Goal: Task Accomplishment & Management: Complete application form

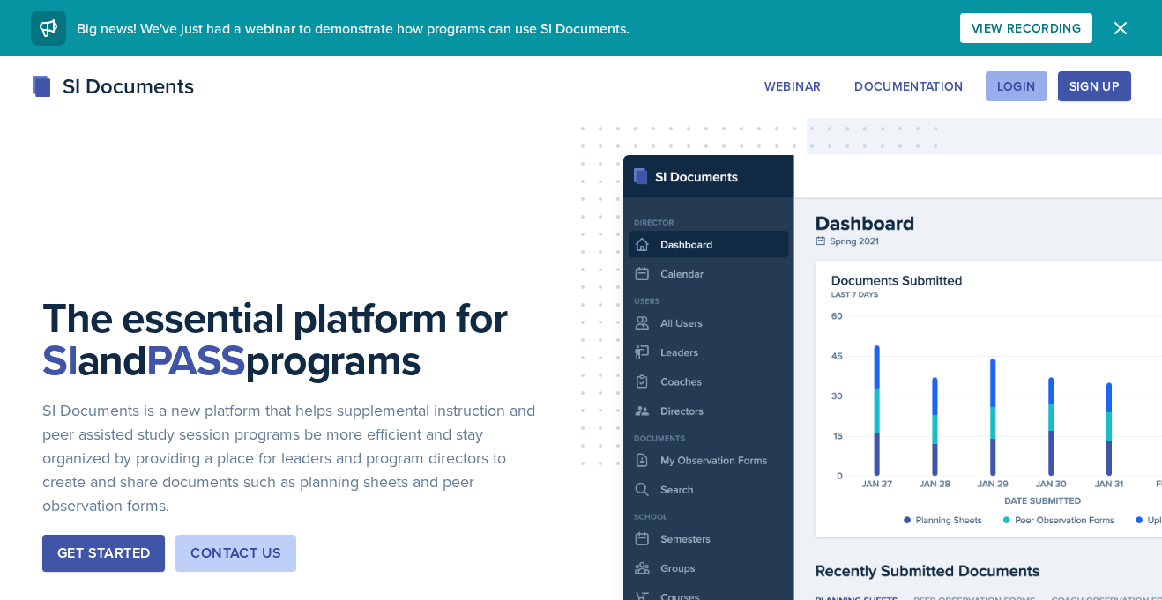
click at [1025, 90] on div "Login" at bounding box center [1016, 86] width 39 height 14
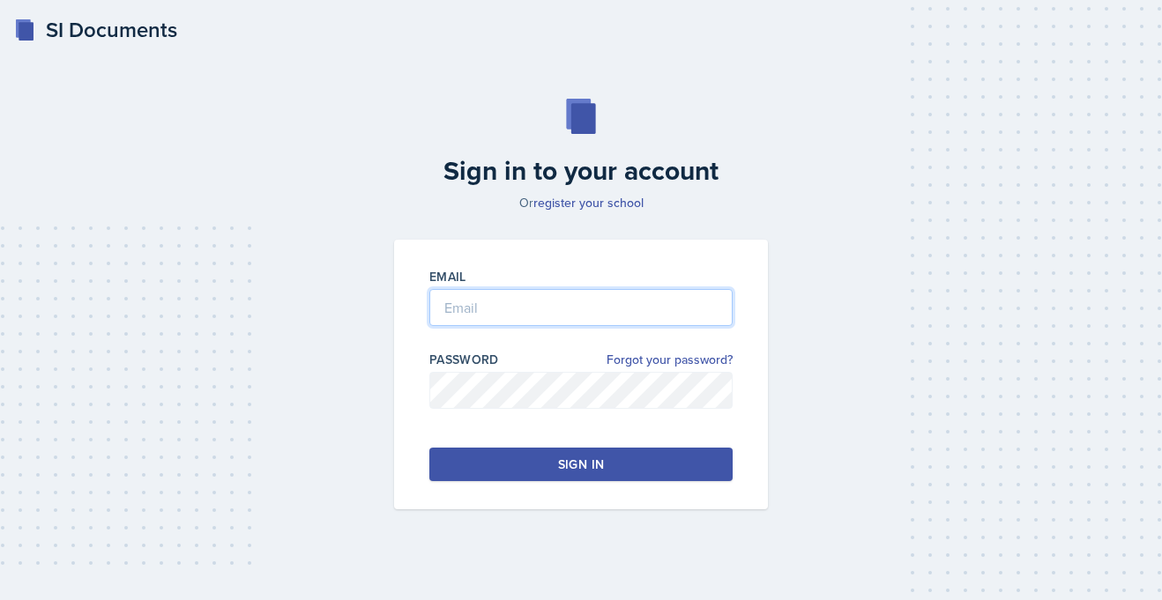
type input "[PERSON_NAME][EMAIL_ADDRESS][PERSON_NAME][DOMAIN_NAME]"
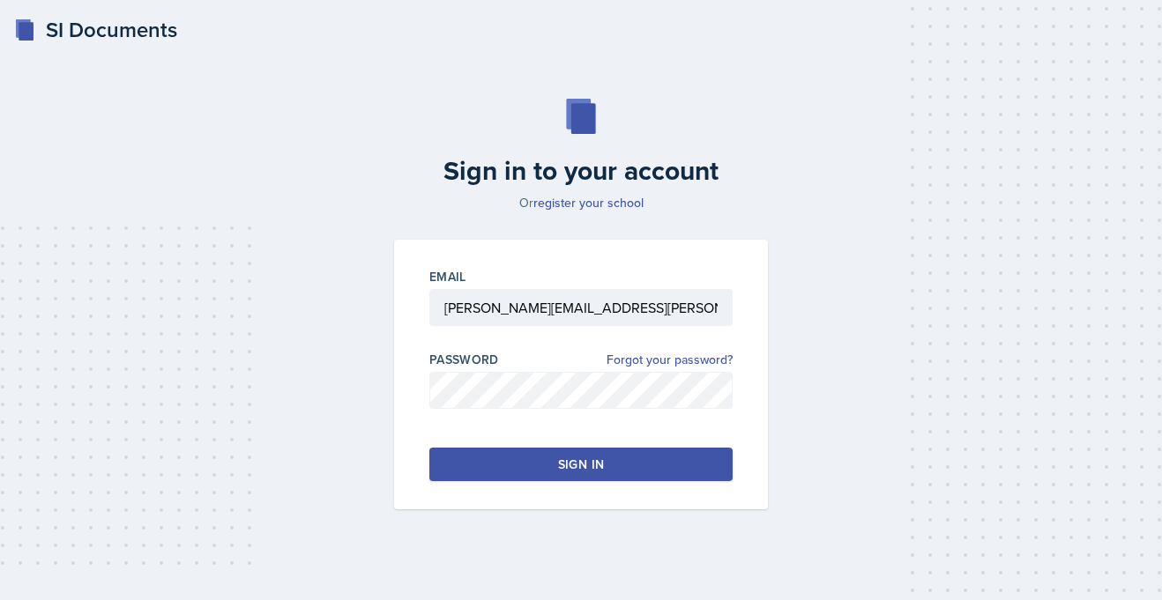
click at [526, 460] on button "Sign in" at bounding box center [580, 465] width 303 height 34
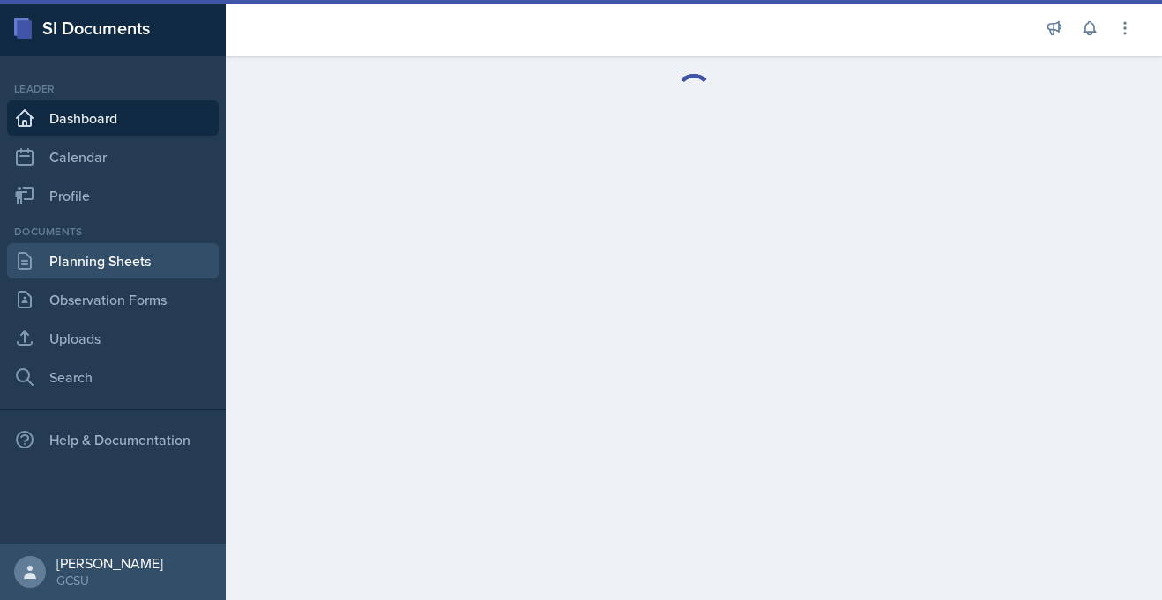
click at [105, 264] on link "Planning Sheets" at bounding box center [113, 260] width 212 height 35
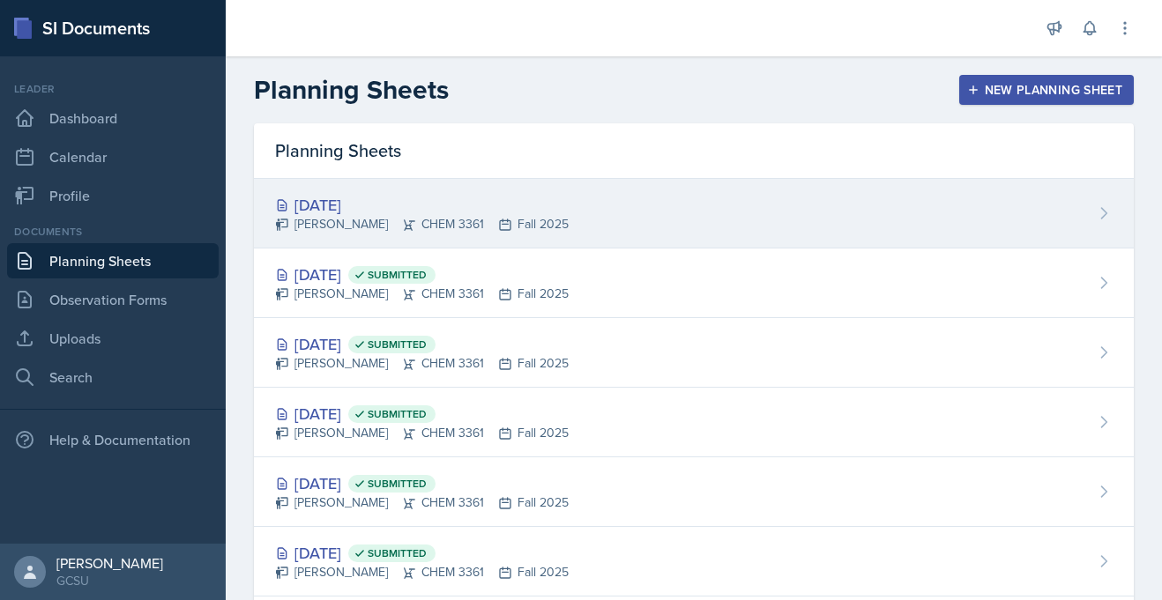
click at [501, 206] on div "[DATE]" at bounding box center [422, 205] width 294 height 24
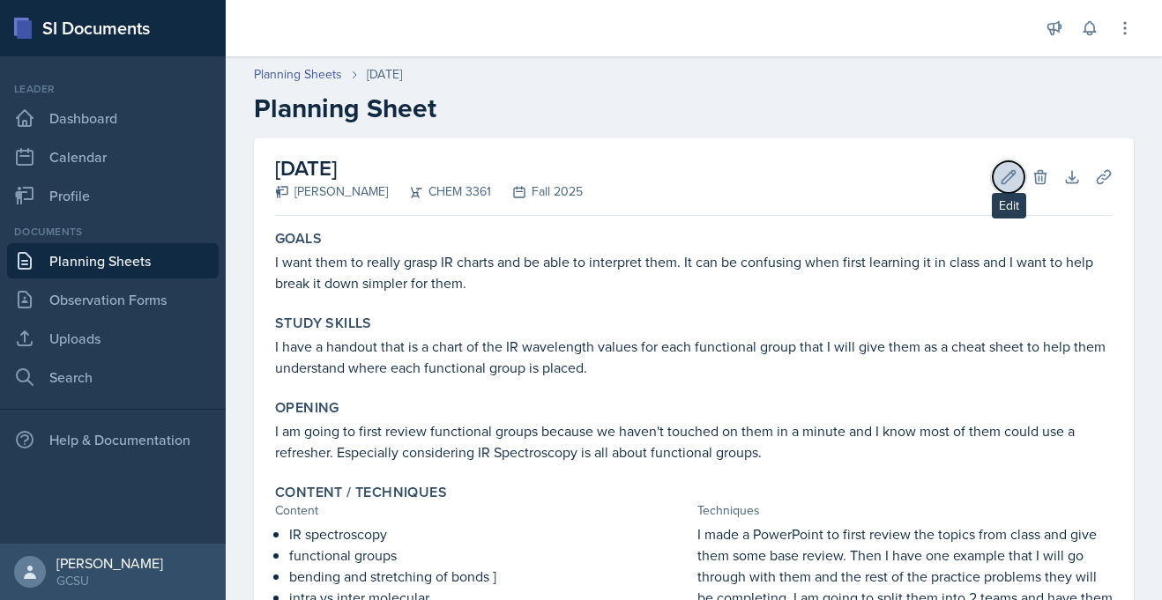
click at [996, 181] on button "Edit" at bounding box center [1009, 177] width 32 height 32
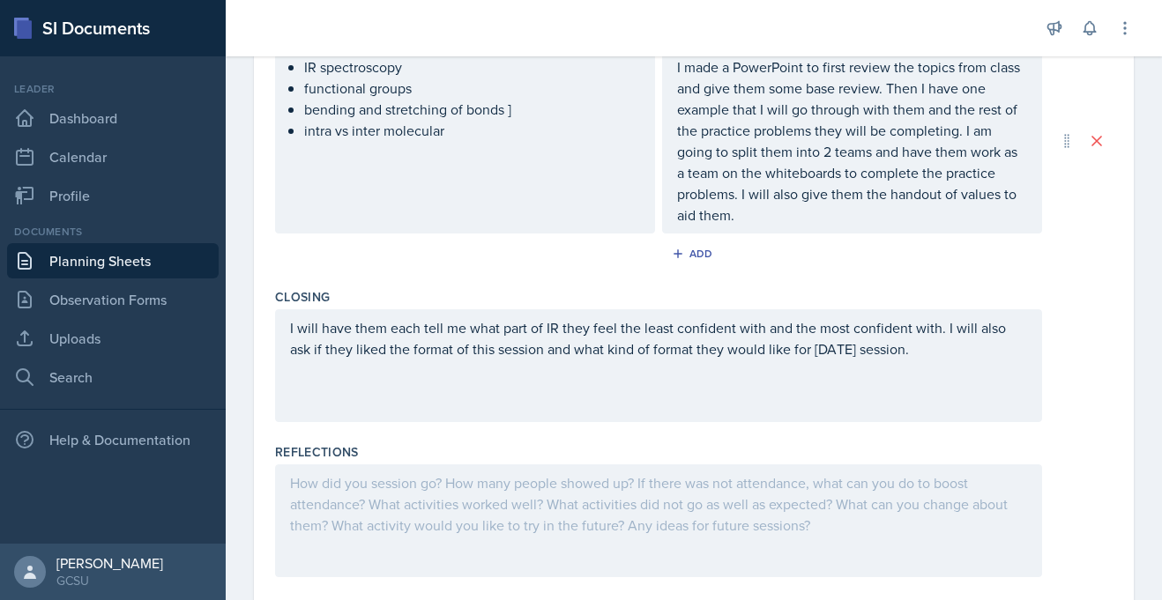
scroll to position [689, 0]
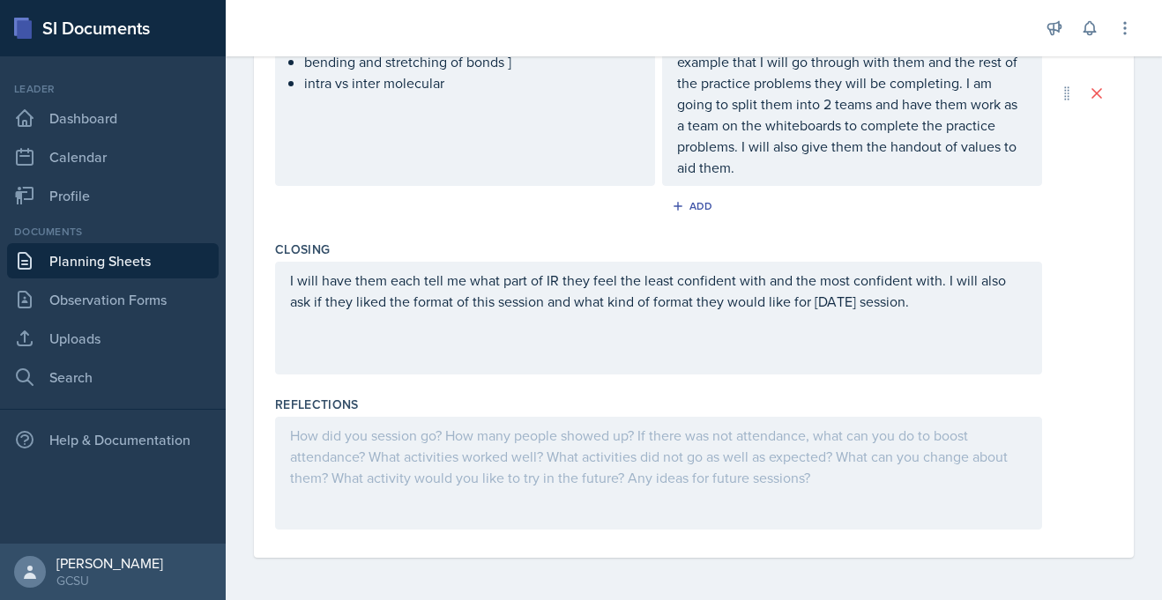
click at [318, 434] on div at bounding box center [658, 473] width 767 height 113
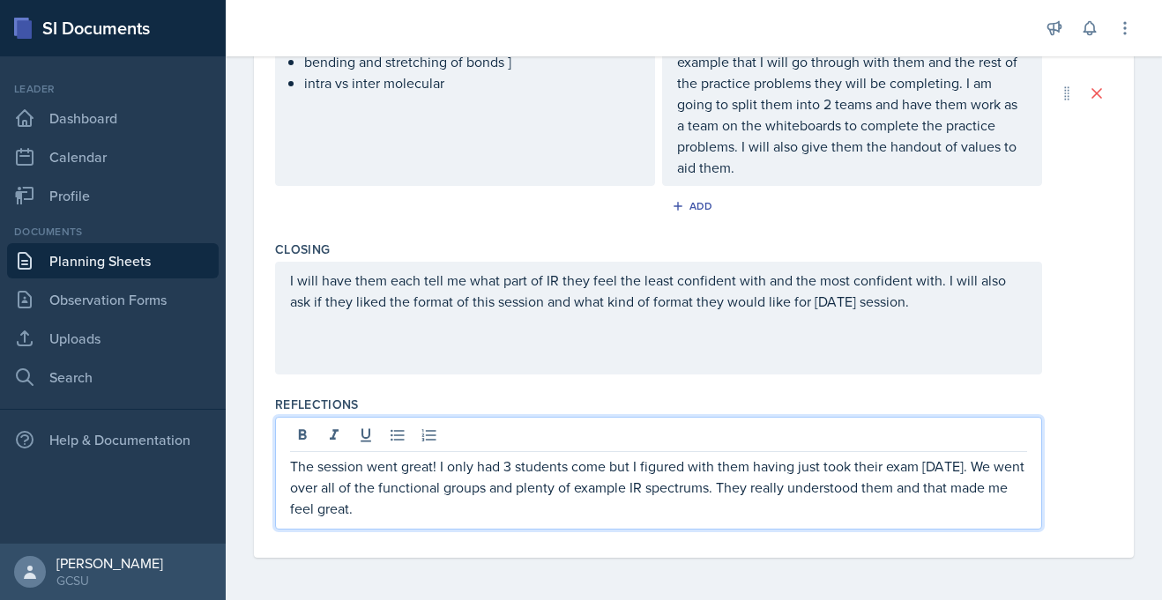
scroll to position [0, 0]
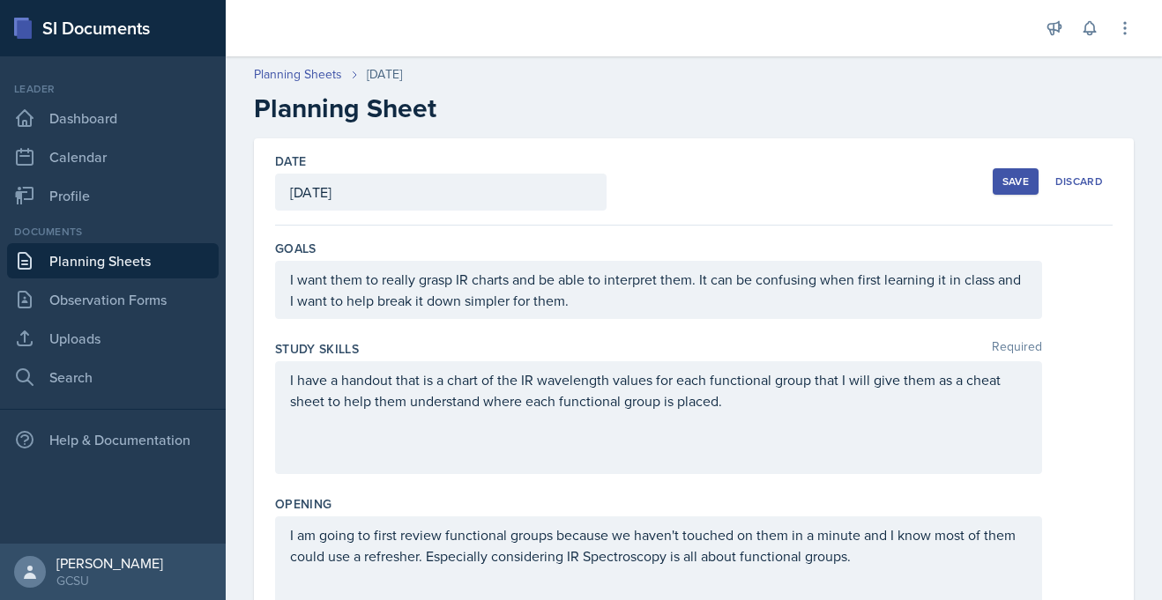
click at [1021, 176] on div "Save" at bounding box center [1015, 182] width 26 height 14
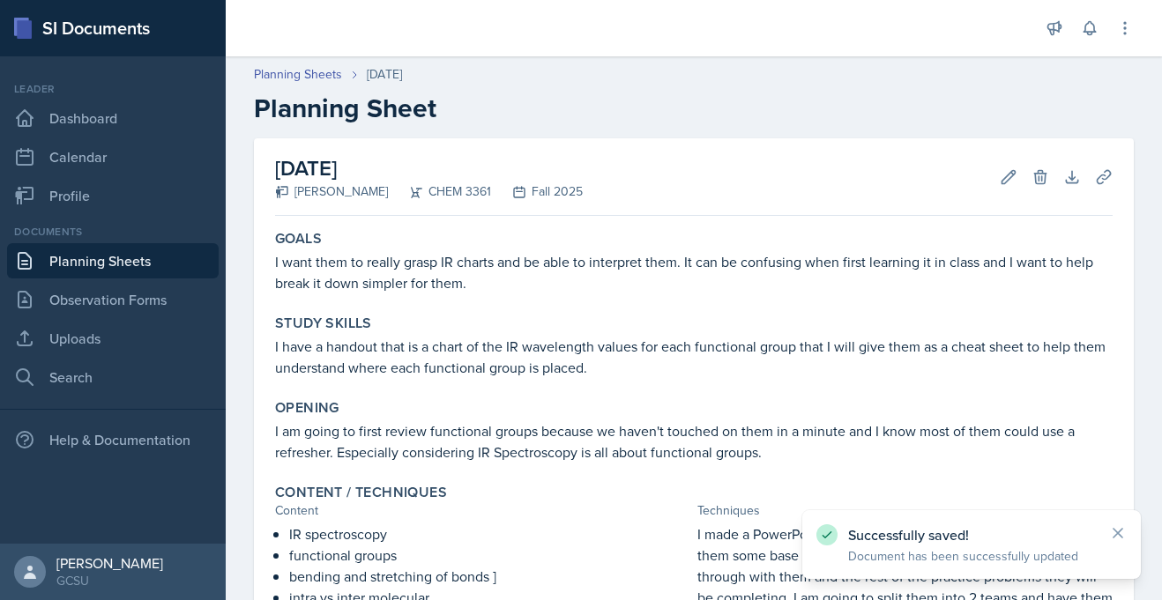
scroll to position [341, 0]
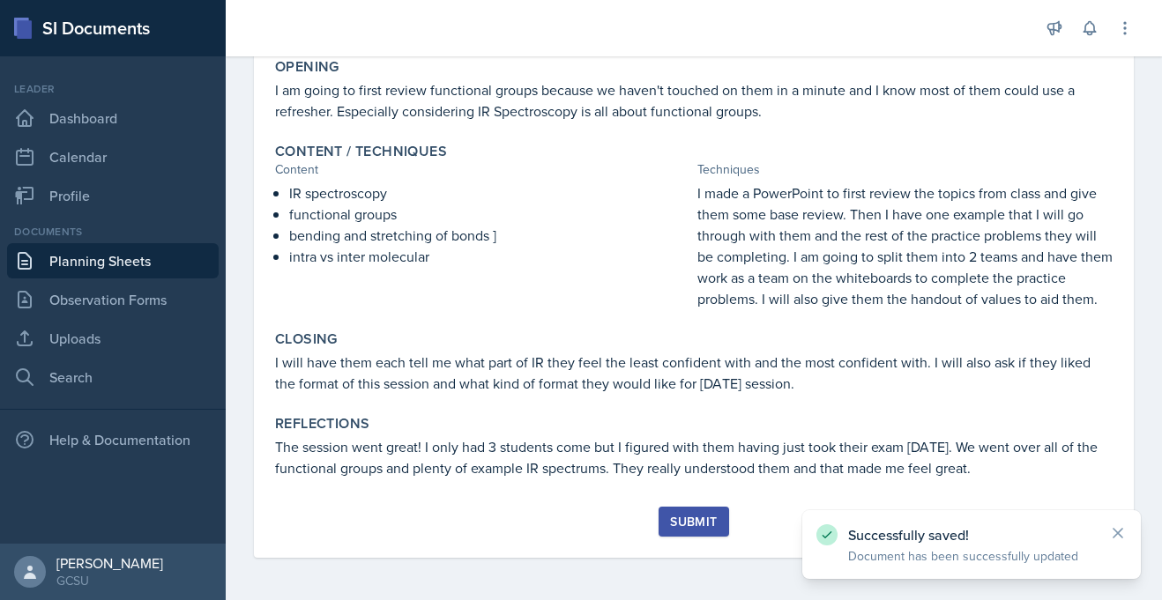
click at [680, 524] on div "Submit" at bounding box center [693, 522] width 47 height 14
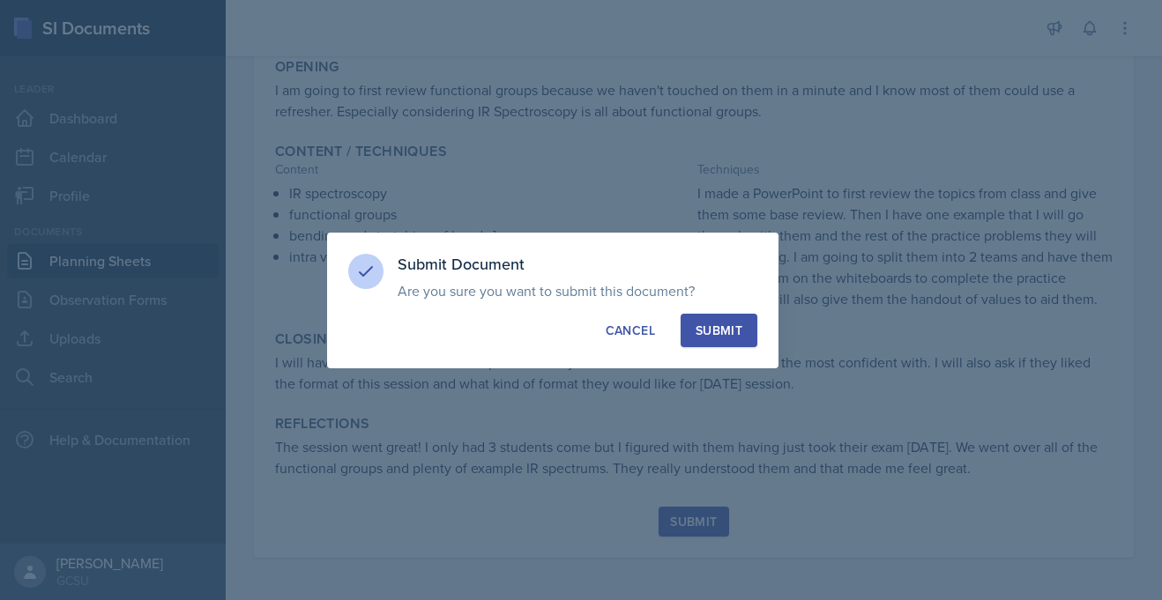
click at [701, 337] on div "Submit" at bounding box center [719, 331] width 47 height 18
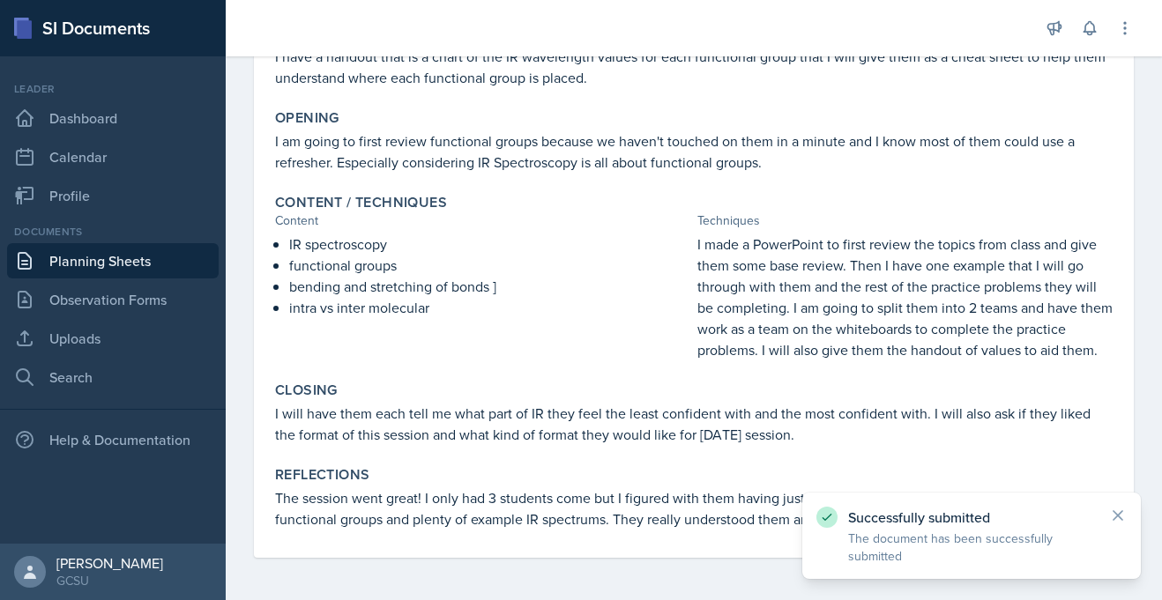
scroll to position [290, 0]
